Goal: Navigation & Orientation: Find specific page/section

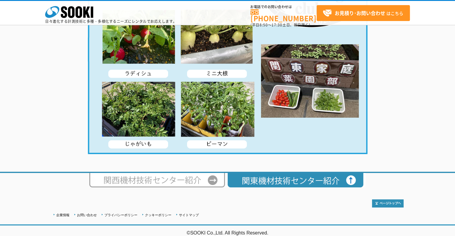
scroll to position [1173, 0]
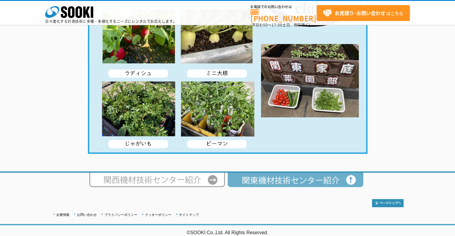
click at [295, 174] on img at bounding box center [296, 180] width 138 height 14
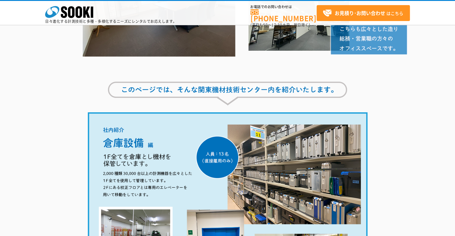
scroll to position [54, 0]
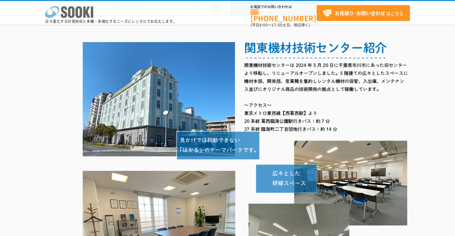
click at [73, 11] on icon at bounding box center [71, 12] width 7 height 12
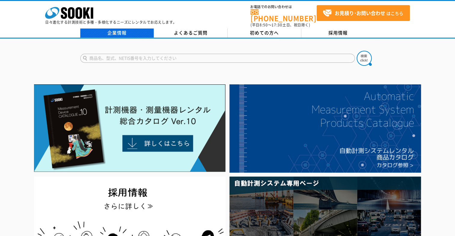
click at [123, 29] on link "企業情報" at bounding box center [117, 33] width 74 height 9
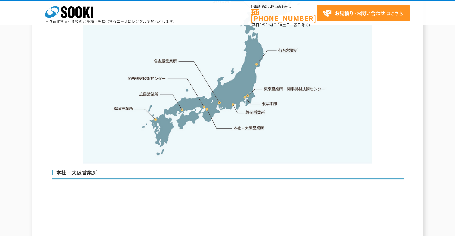
scroll to position [1263, 0]
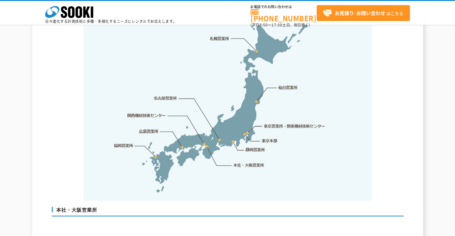
click at [273, 123] on link "東京営業所・関東機材技術センター" at bounding box center [295, 126] width 62 height 6
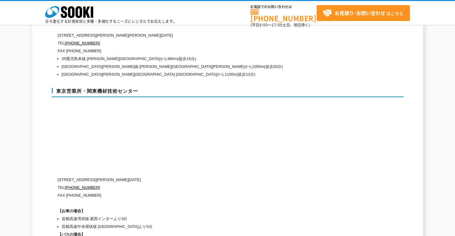
scroll to position [2448, 0]
